Goal: Task Accomplishment & Management: Manage account settings

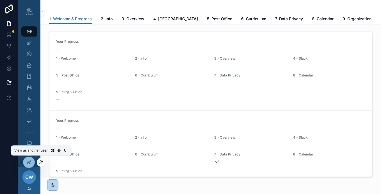
click at [42, 162] on icon at bounding box center [41, 162] width 4 height 4
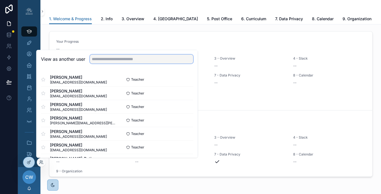
click at [98, 62] on input "text" at bounding box center [141, 58] width 103 height 9
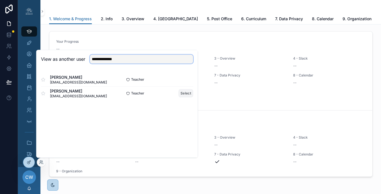
type input "**********"
click at [181, 95] on button "Select" at bounding box center [186, 93] width 15 height 8
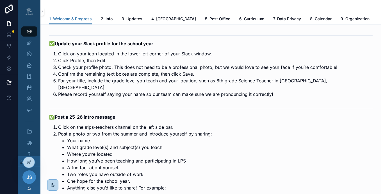
scroll to position [729, 0]
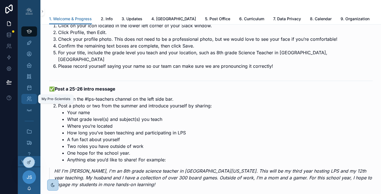
click at [31, 98] on icon "scrollable content" at bounding box center [29, 99] width 6 height 6
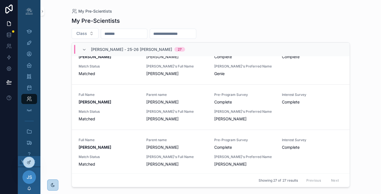
scroll to position [27, 0]
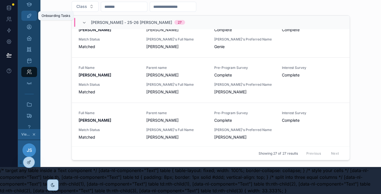
click at [29, 19] on div "Onboarding Tasks" at bounding box center [29, 15] width 9 height 9
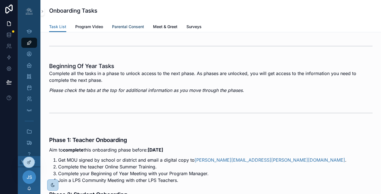
click at [134, 26] on span "Parental Consent" at bounding box center [128, 27] width 32 height 6
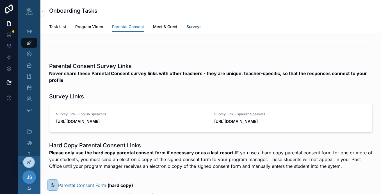
click at [198, 28] on span "Surveys" at bounding box center [193, 27] width 15 height 6
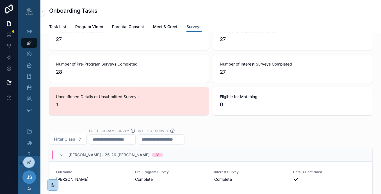
scroll to position [969, 0]
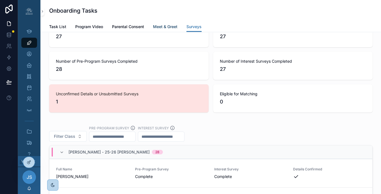
click at [161, 29] on link "Meet & Greet" at bounding box center [165, 27] width 24 height 11
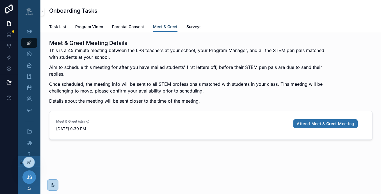
scroll to position [3, 0]
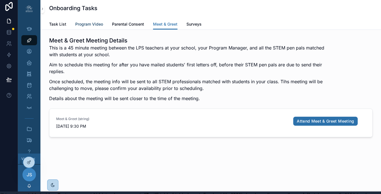
click at [94, 25] on span "Program Video" at bounding box center [89, 24] width 28 height 6
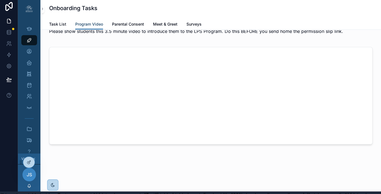
scroll to position [27, 0]
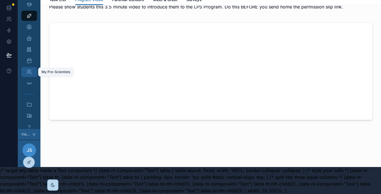
click at [31, 71] on icon "scrollable content" at bounding box center [29, 72] width 6 height 6
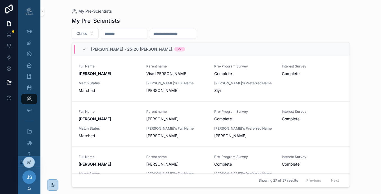
click at [138, 34] on input "scrollable content" at bounding box center [124, 34] width 46 height 8
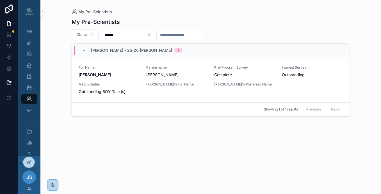
type input "******"
click at [30, 49] on div "My Profile" at bounding box center [29, 53] width 9 height 9
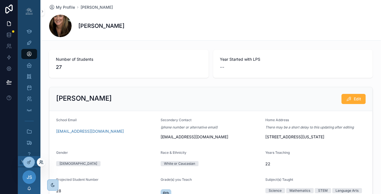
click at [40, 163] on icon at bounding box center [41, 162] width 4 height 4
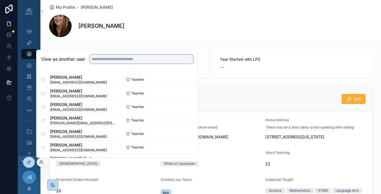
click at [102, 60] on input "text" at bounding box center [141, 58] width 103 height 9
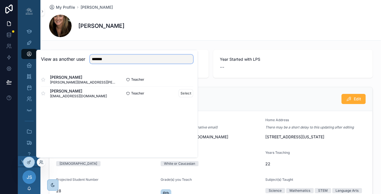
type input "*******"
click at [176, 93] on div "Teacher Select" at bounding box center [155, 93] width 76 height 8
click at [181, 93] on button "Select" at bounding box center [186, 93] width 15 height 8
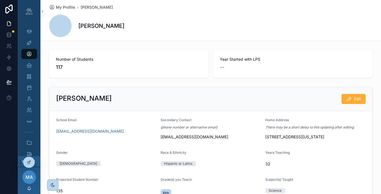
scroll to position [97, 0]
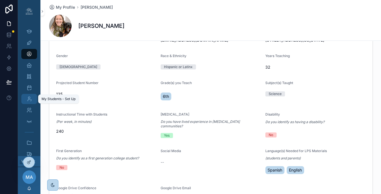
click at [29, 97] on icon "scrollable content" at bounding box center [29, 99] width 6 height 6
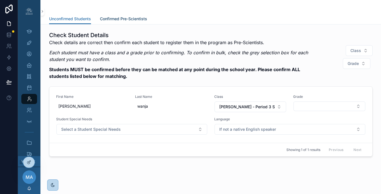
click at [122, 15] on link "Confirmed Pre-Scientists" at bounding box center [123, 19] width 47 height 11
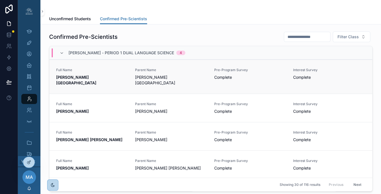
click at [139, 77] on span "Edgar Rios Lagos" at bounding box center [171, 79] width 72 height 11
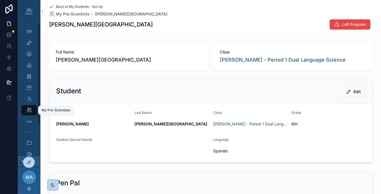
click at [30, 113] on icon "scrollable content" at bounding box center [29, 110] width 6 height 6
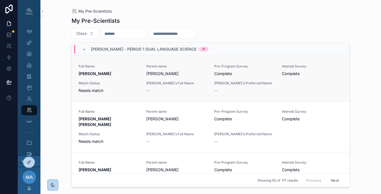
click at [128, 69] on div "Full Name JOSHUA CRUZ PINEDA" at bounding box center [109, 70] width 61 height 12
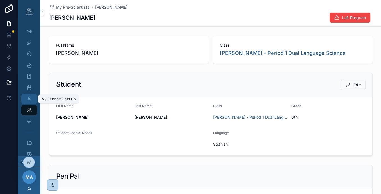
click at [30, 98] on icon "scrollable content" at bounding box center [29, 99] width 6 height 6
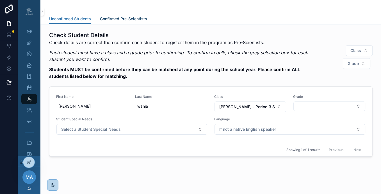
click at [105, 20] on span "Confirmed Pre-Scientists" at bounding box center [123, 19] width 47 height 6
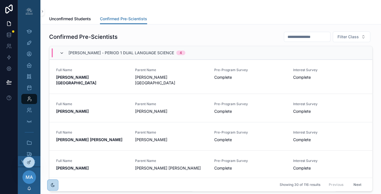
click at [63, 54] on icon "scrollable content" at bounding box center [62, 53] width 4 height 4
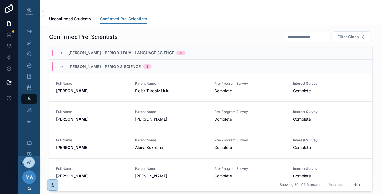
click at [60, 68] on icon "scrollable content" at bounding box center [62, 67] width 4 height 4
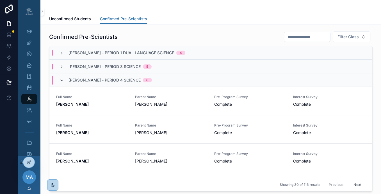
click at [62, 78] on icon "scrollable content" at bounding box center [62, 80] width 4 height 4
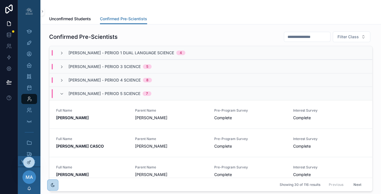
click at [64, 94] on div "Ms. Agraviador - Period 5 Science 7" at bounding box center [106, 93] width 92 height 9
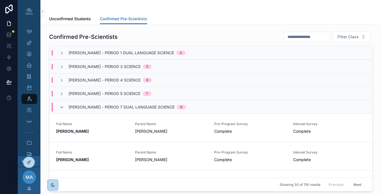
click at [60, 106] on icon "scrollable content" at bounding box center [62, 107] width 4 height 4
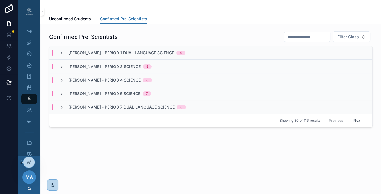
click at [359, 121] on button "Next" at bounding box center [358, 120] width 16 height 9
click at [60, 55] on div "Ms. Agraviador - Period 1 Dual Language Science 6" at bounding box center [123, 53] width 126 height 6
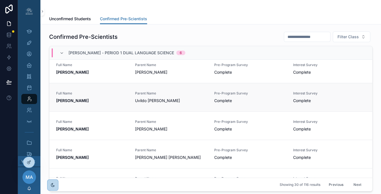
scroll to position [5, 0]
click at [34, 99] on link "My Students - Set Up" at bounding box center [29, 99] width 16 height 10
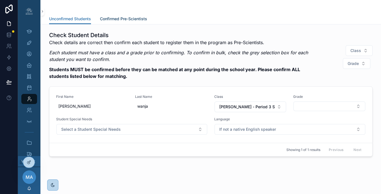
click at [121, 22] on link "Confirmed Pre-Scientists" at bounding box center [123, 19] width 47 height 11
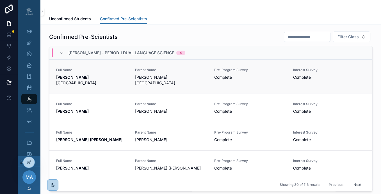
click at [121, 67] on link "Full Name ALEXANDER RIOS-GALICIA Parent Name Edgar Rios Lagos Pre-Program Surve…" at bounding box center [210, 77] width 323 height 34
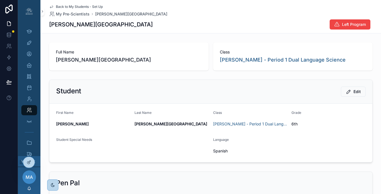
scroll to position [55, 0]
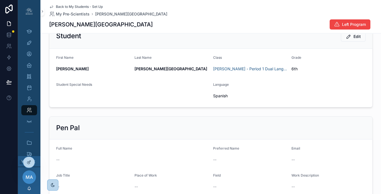
click at [52, 7] on icon "scrollable content" at bounding box center [51, 6] width 4 height 4
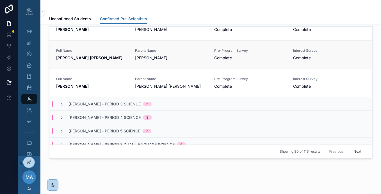
scroll to position [44, 0]
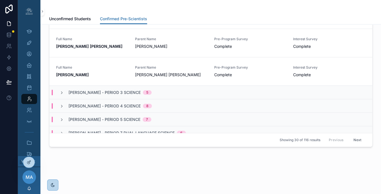
click at [149, 130] on span "Ms. Agraviador - Period 7 Dual Language Science" at bounding box center [122, 133] width 106 height 6
click at [61, 131] on icon "scrollable content" at bounding box center [62, 133] width 4 height 4
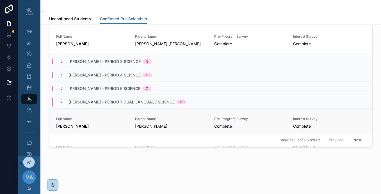
scroll to position [201, 0]
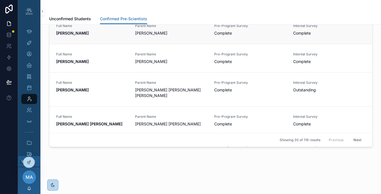
click at [113, 35] on link "Full Name ALLEXA DE HARO Parent Name Viridiana Abarca Pre-Program Survey Comple…" at bounding box center [210, 29] width 323 height 28
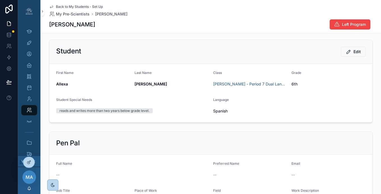
scroll to position [15, 0]
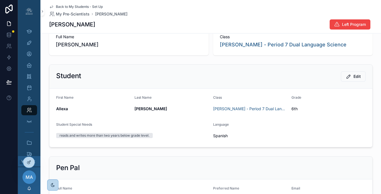
click at [51, 6] on icon "scrollable content" at bounding box center [51, 6] width 4 height 4
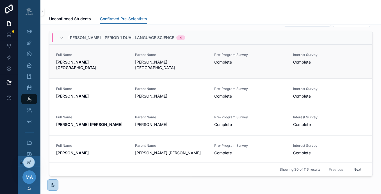
click at [204, 61] on span "Edgar Rios Lagos" at bounding box center [171, 64] width 72 height 11
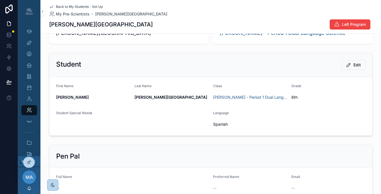
scroll to position [27, 0]
click at [350, 66] on icon "scrollable content" at bounding box center [349, 65] width 6 height 6
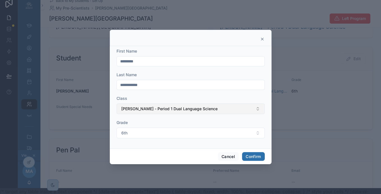
scroll to position [0, 0]
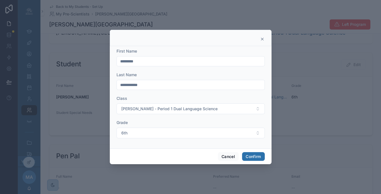
click at [265, 39] on div at bounding box center [191, 38] width 162 height 16
click at [261, 38] on icon at bounding box center [262, 39] width 4 height 4
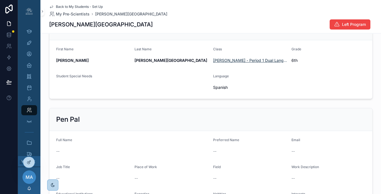
scroll to position [60, 0]
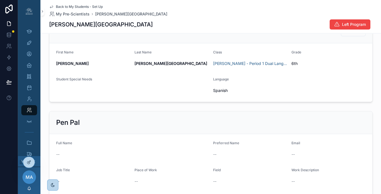
click at [30, 176] on span "MA" at bounding box center [29, 176] width 7 height 7
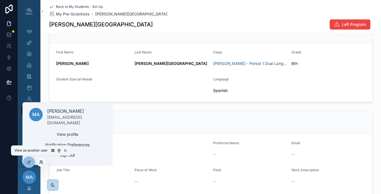
click at [42, 163] on icon at bounding box center [41, 163] width 2 height 1
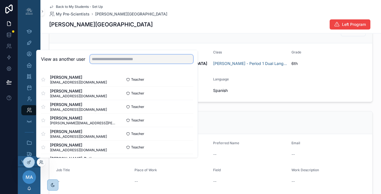
click at [110, 57] on input "text" at bounding box center [141, 58] width 103 height 9
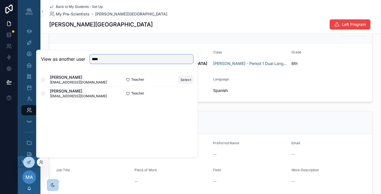
type input "****"
click at [181, 78] on button "Select" at bounding box center [186, 80] width 15 height 8
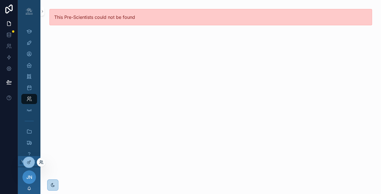
click at [40, 163] on icon at bounding box center [41, 162] width 4 height 4
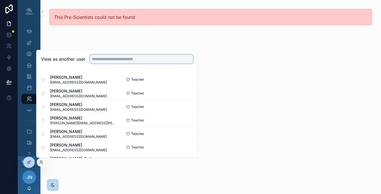
click at [99, 63] on input "text" at bounding box center [141, 58] width 103 height 9
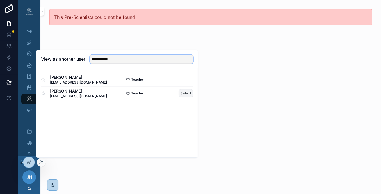
type input "**********"
click at [181, 92] on button "Select" at bounding box center [186, 93] width 15 height 8
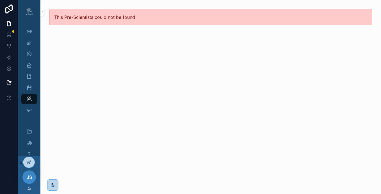
click at [32, 181] on div "JS" at bounding box center [28, 176] width 13 height 13
click at [41, 76] on div "This Pre-Scientists could not be found" at bounding box center [210, 97] width 341 height 194
click at [29, 102] on div "My Pre-Scientists" at bounding box center [29, 98] width 9 height 9
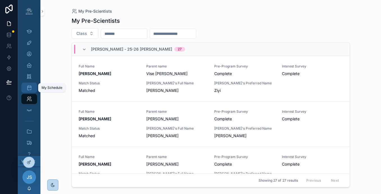
click at [30, 88] on icon "scrollable content" at bounding box center [29, 88] width 6 height 6
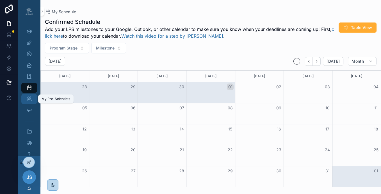
click at [29, 99] on icon "scrollable content" at bounding box center [29, 99] width 6 height 6
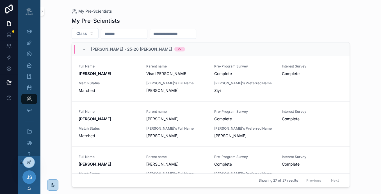
click at [130, 31] on input "scrollable content" at bounding box center [124, 34] width 46 height 8
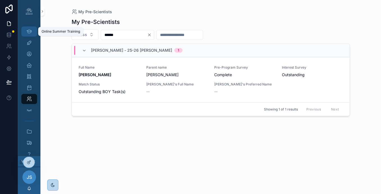
type input "******"
click at [31, 33] on icon "scrollable content" at bounding box center [28, 32] width 5 height 6
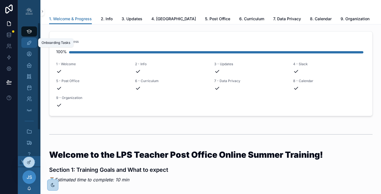
click at [34, 44] on link "Onboarding Tasks" at bounding box center [29, 43] width 16 height 10
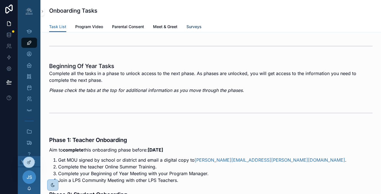
click at [196, 27] on span "Surveys" at bounding box center [193, 27] width 15 height 6
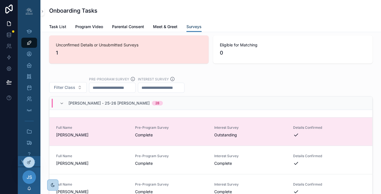
scroll to position [38, 0]
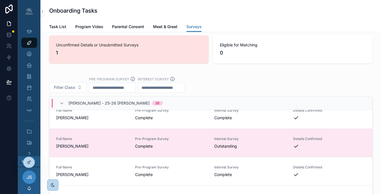
click at [275, 149] on span "Outstanding" at bounding box center [250, 146] width 72 height 6
click at [216, 149] on span "Outstanding" at bounding box center [250, 146] width 72 height 6
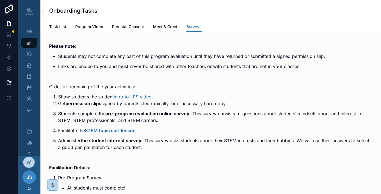
scroll to position [0, 0]
